Goal: Task Accomplishment & Management: Manage account settings

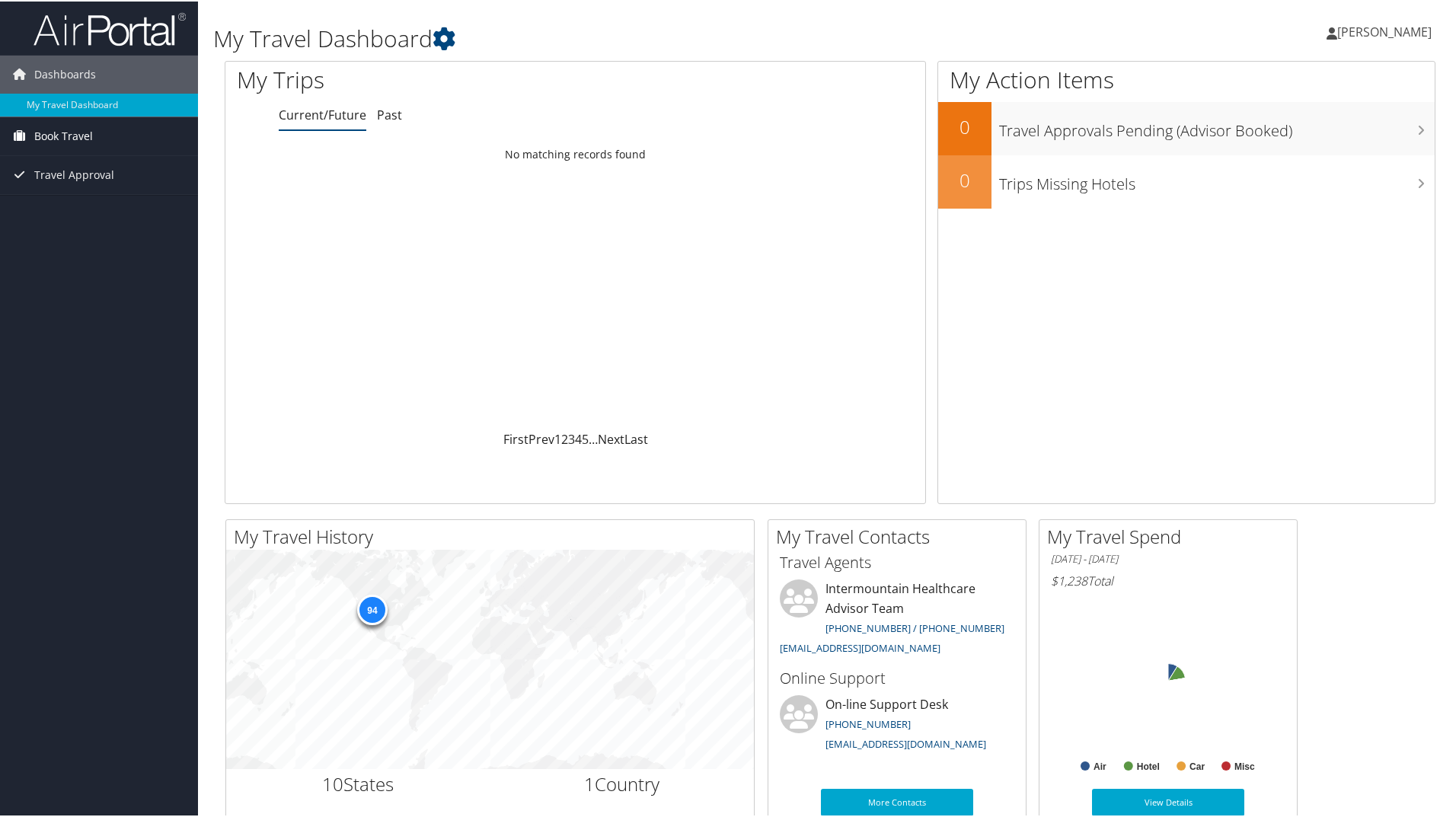
click at [83, 134] on span "Book Travel" at bounding box center [63, 134] width 58 height 38
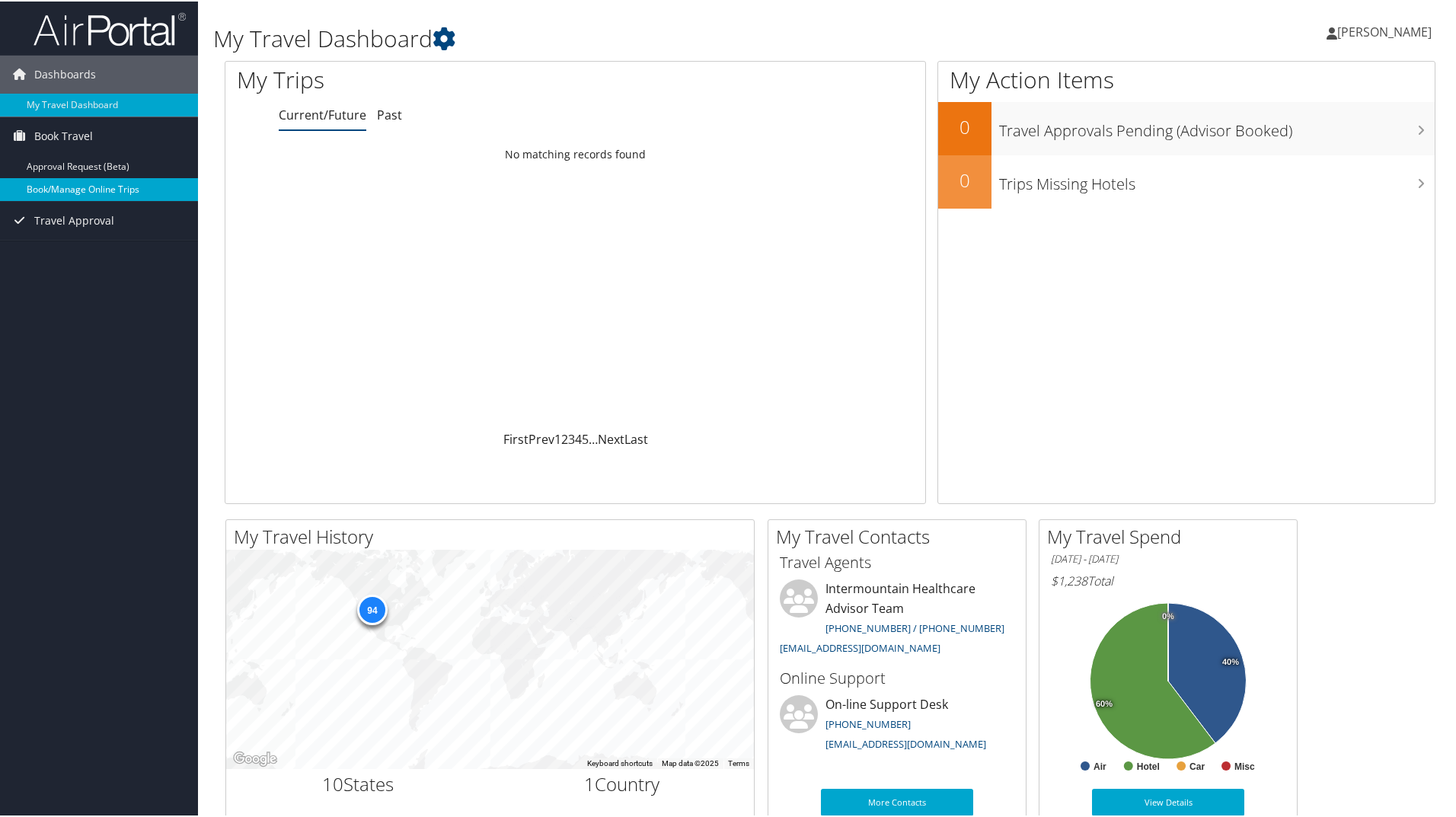
click at [70, 189] on link "Book/Manage Online Trips" at bounding box center [99, 188] width 198 height 23
click at [1379, 33] on span "[PERSON_NAME]" at bounding box center [1385, 30] width 95 height 17
click at [1301, 245] on link "Sign Out" at bounding box center [1344, 249] width 170 height 26
